Goal: Navigation & Orientation: Find specific page/section

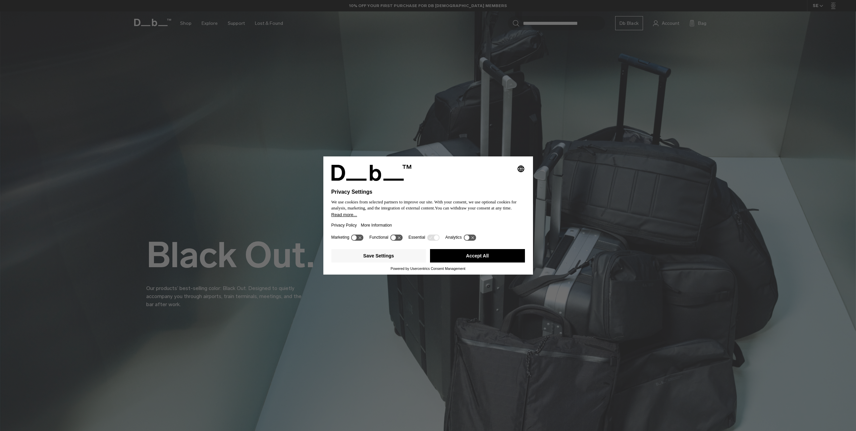
click at [451, 258] on button "Accept All" at bounding box center [477, 255] width 95 height 13
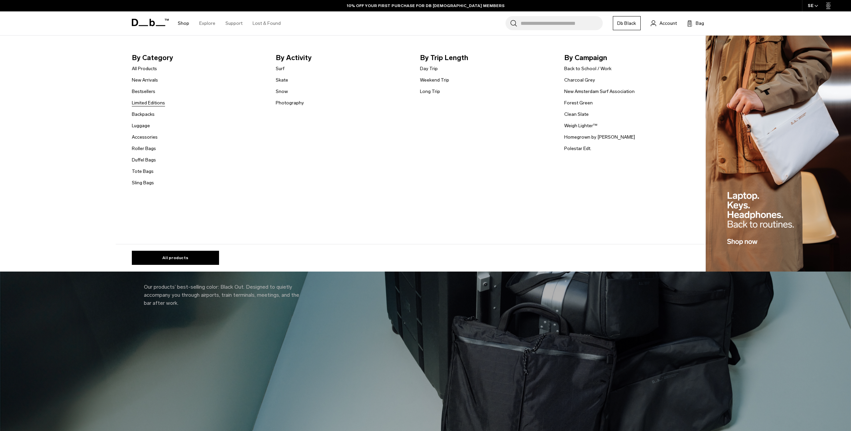
click at [148, 101] on link "Limited Editions" at bounding box center [148, 102] width 33 height 7
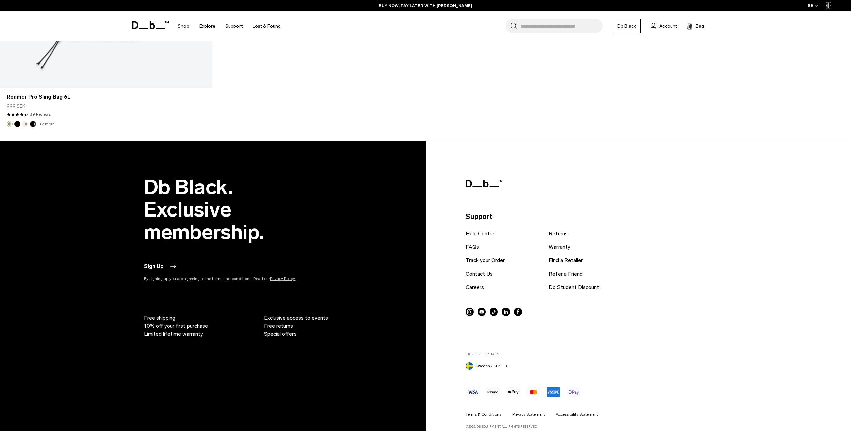
scroll to position [1840, 0]
